Goal: Obtain resource: Download file/media

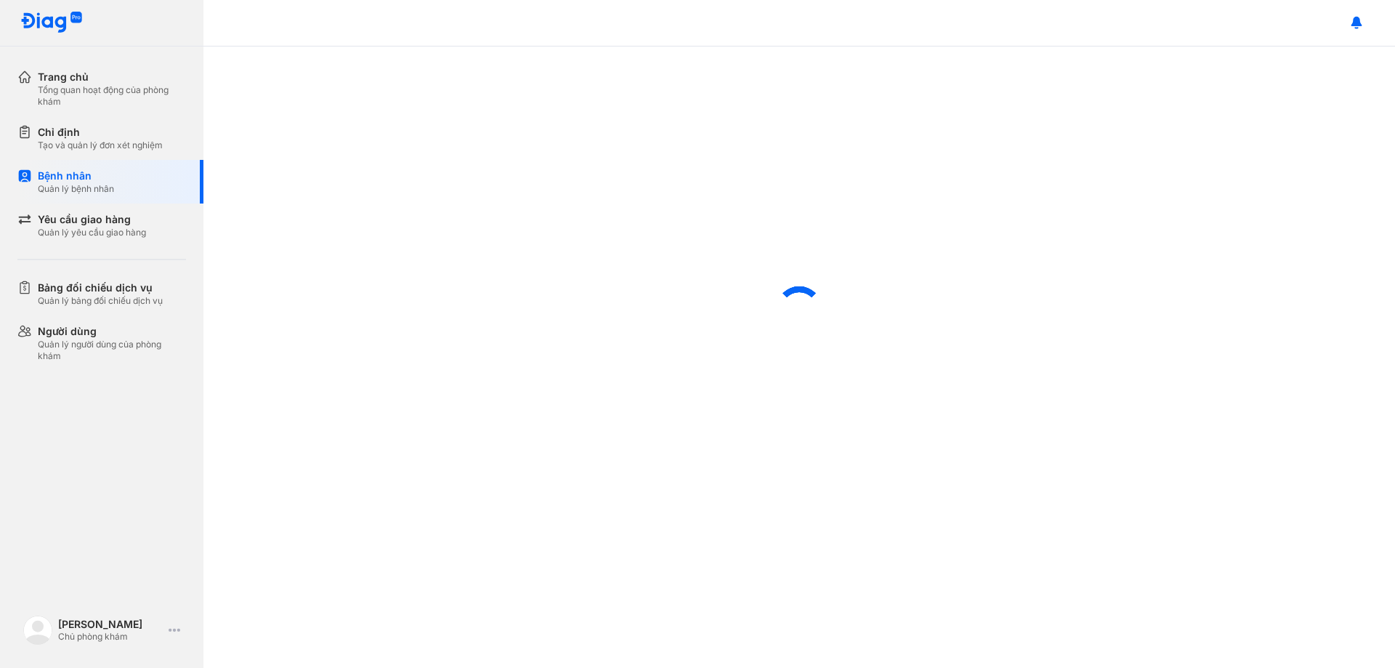
click at [102, 126] on div "Chỉ định" at bounding box center [100, 132] width 125 height 15
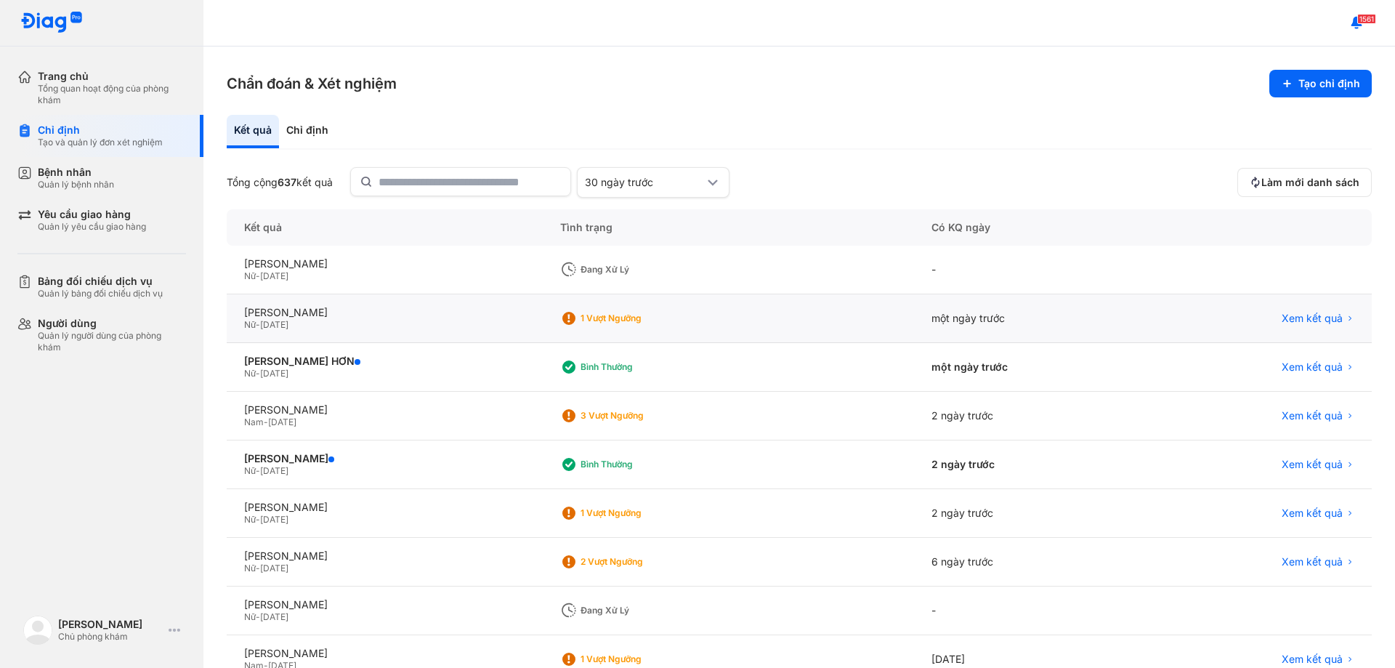
click at [326, 323] on div "Nữ - [DATE]" at bounding box center [384, 325] width 281 height 12
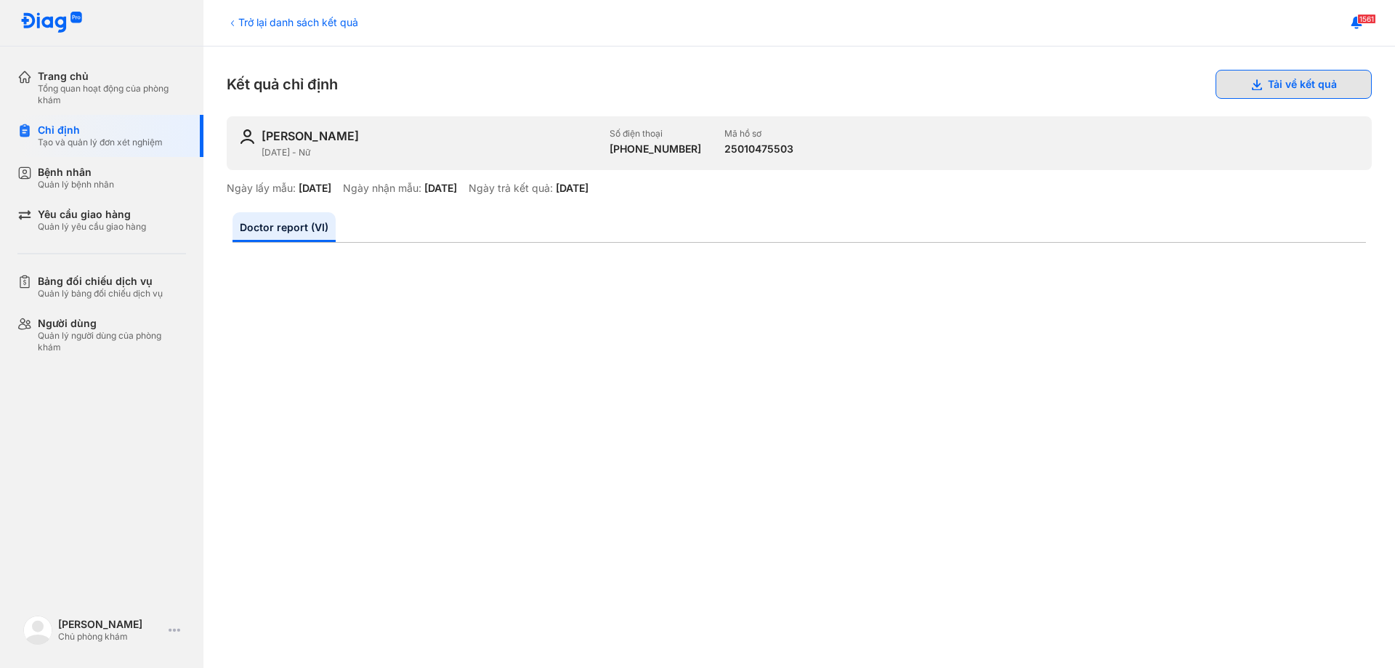
click at [1251, 84] on icon at bounding box center [1257, 84] width 12 height 12
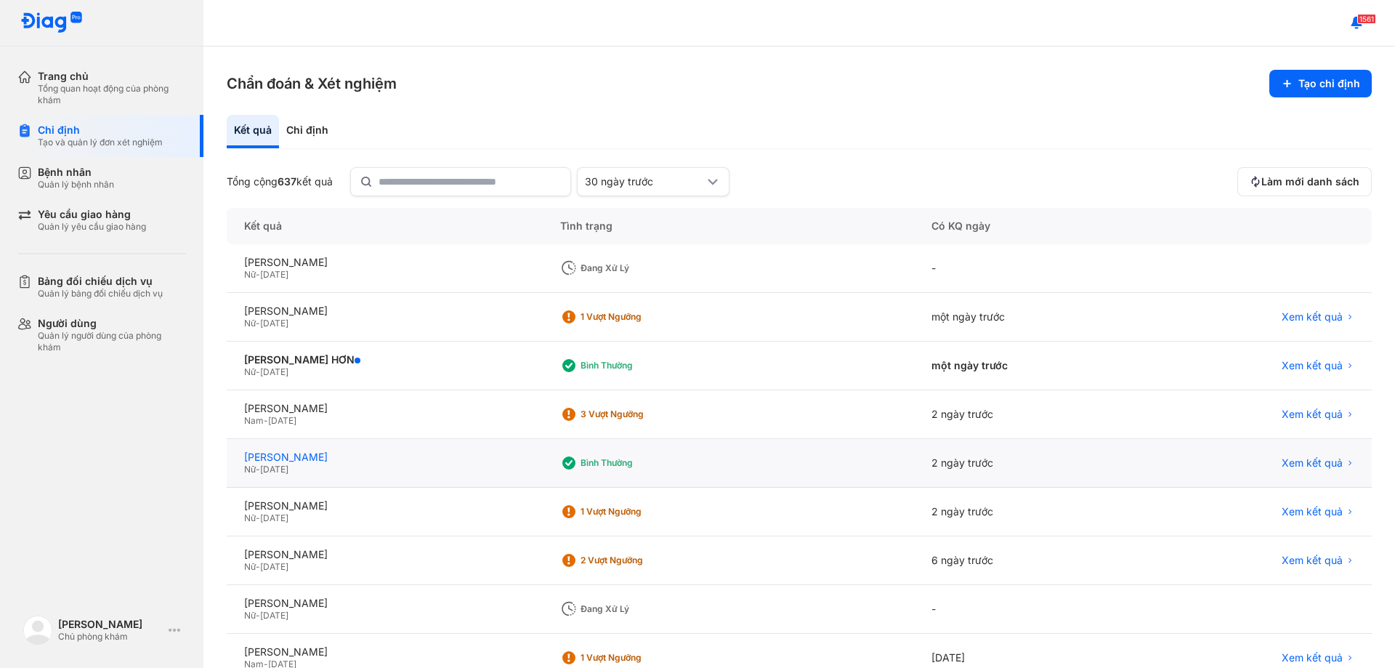
click at [340, 462] on div "[PERSON_NAME]" at bounding box center [384, 457] width 281 height 13
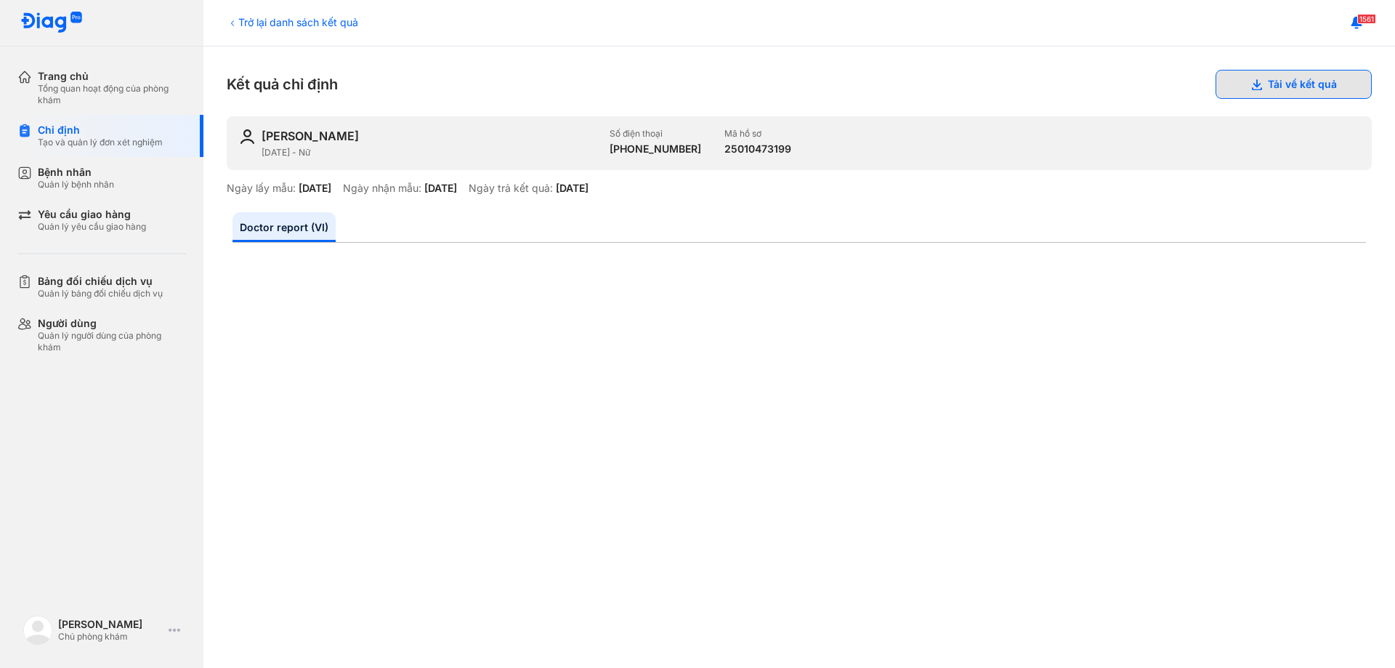
click at [1255, 92] on button "Tải về kết quả" at bounding box center [1294, 84] width 156 height 29
